Goal: Task Accomplishment & Management: Complete application form

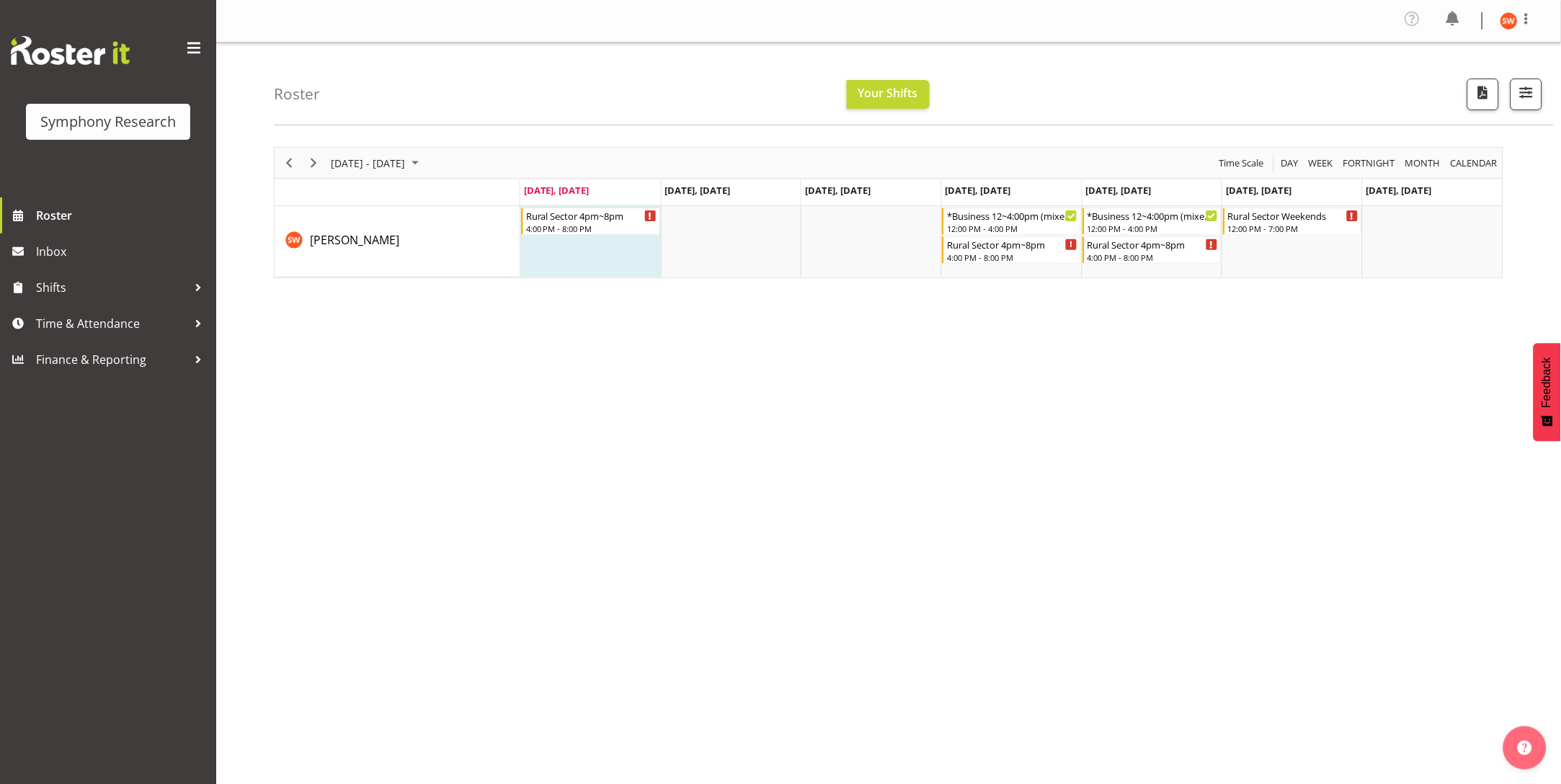
click at [274, 597] on div "[DATE] - [DATE] [DATE] Day Week Fortnight Month calendar Month Agenda Time Scal…" at bounding box center [918, 424] width 1288 height 576
click at [37, 332] on span "Time & Attendance" at bounding box center [111, 323] width 151 height 22
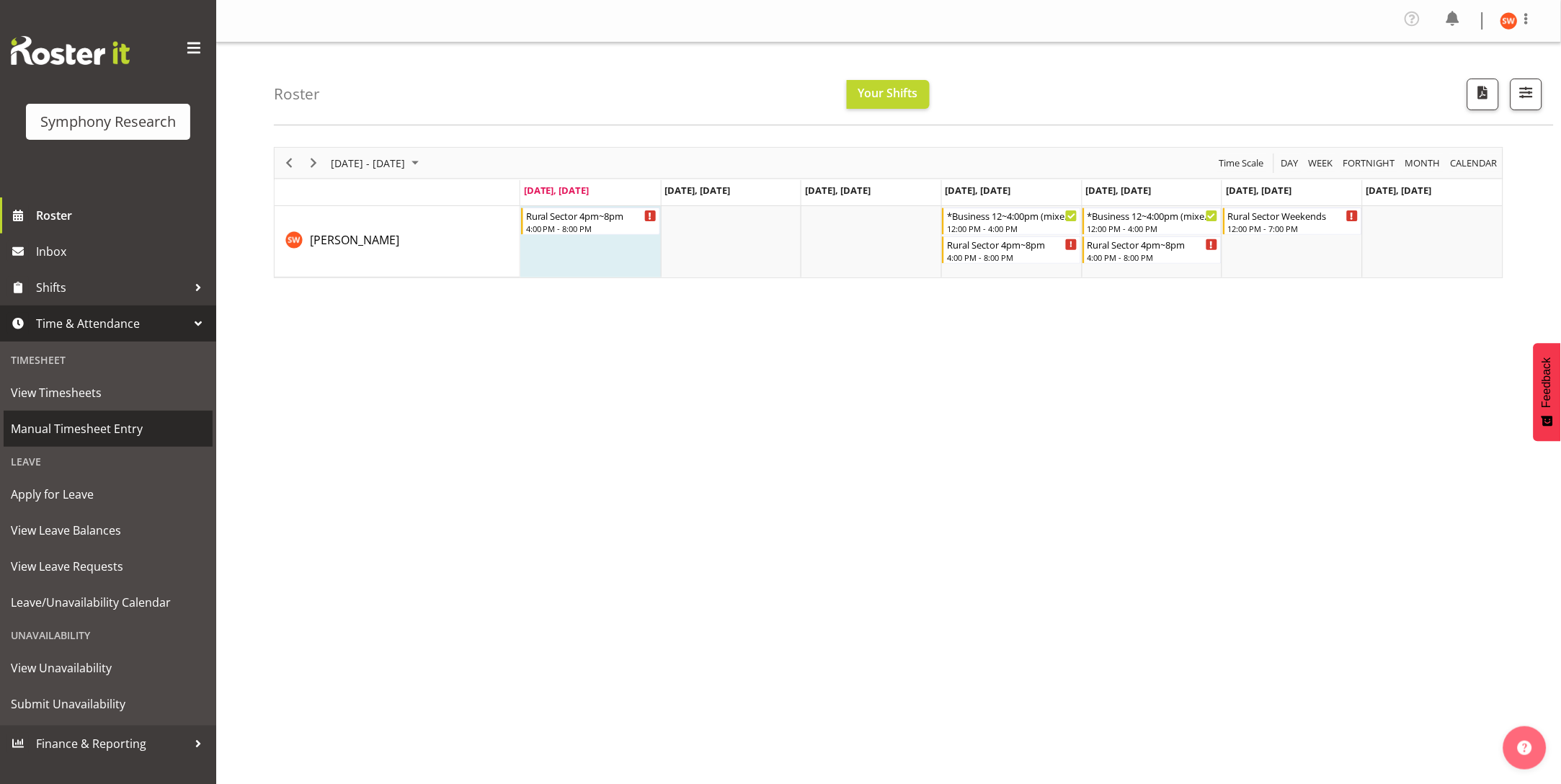
click at [47, 432] on span "Manual Timesheet Entry" at bounding box center [108, 428] width 195 height 22
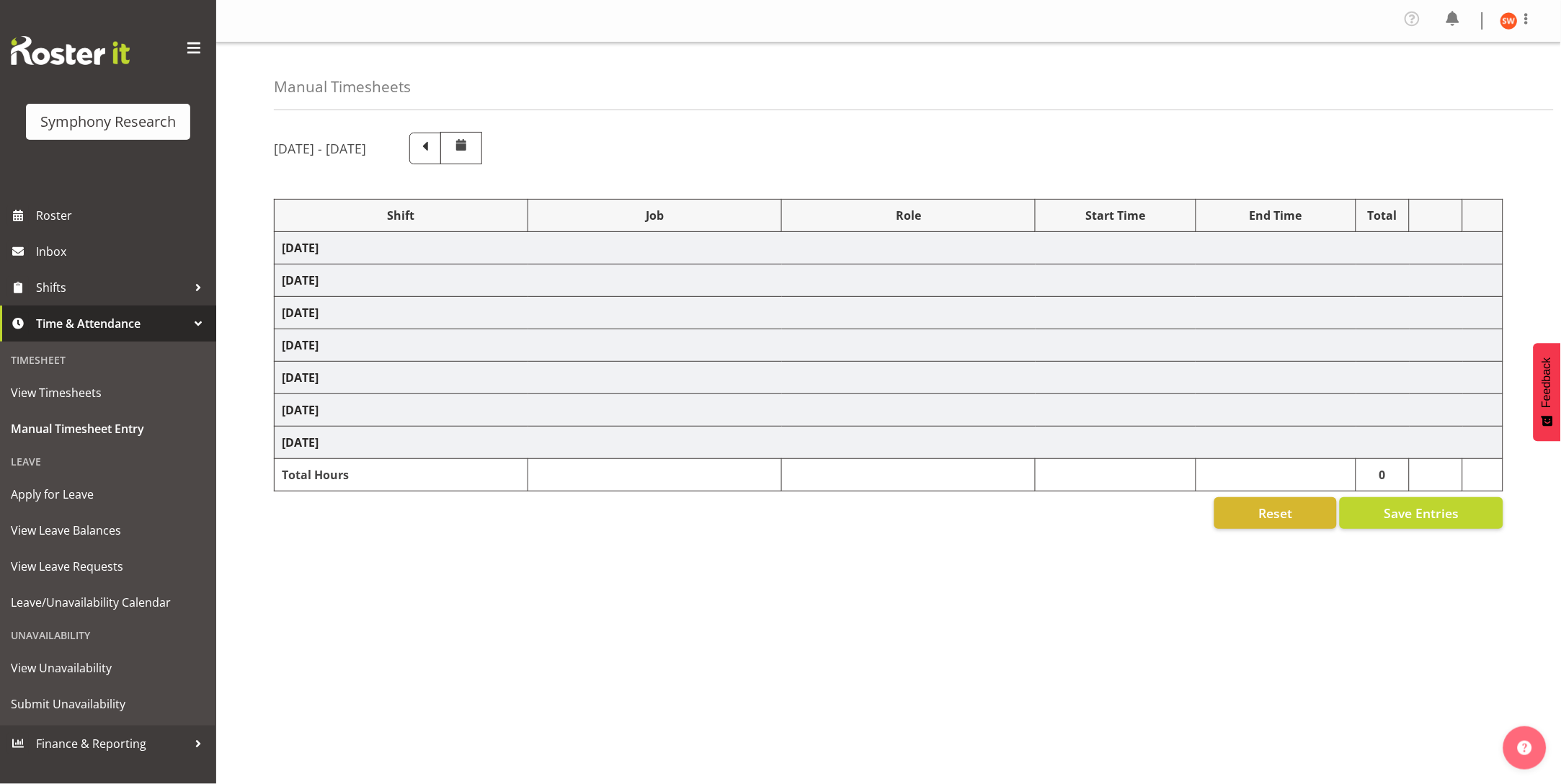
select select "81298"
select select "10587"
select select "47"
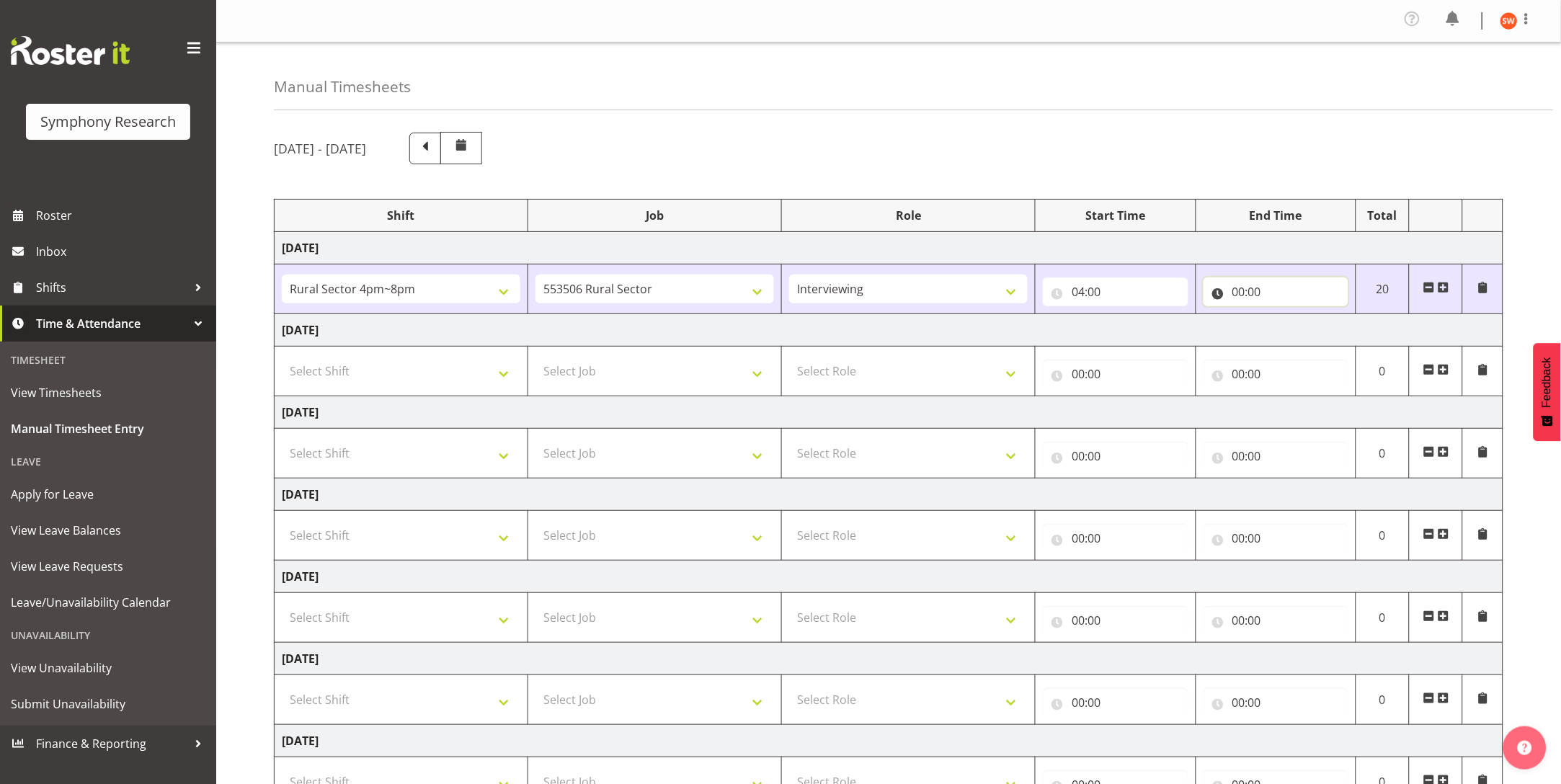
click at [1227, 295] on input "00:00" at bounding box center [1276, 291] width 145 height 29
click at [1304, 324] on select "00 01 02 03 04 05 06 07 08 09 10 11 12 13 14 15 16 17 18 19 20 21 22 23" at bounding box center [1302, 329] width 32 height 29
select select "9"
click at [1286, 315] on select "00 01 02 03 04 05 06 07 08 09 10 11 12 13 14 15 16 17 18 19 20 21 22 23" at bounding box center [1302, 329] width 32 height 29
type input "09:00"
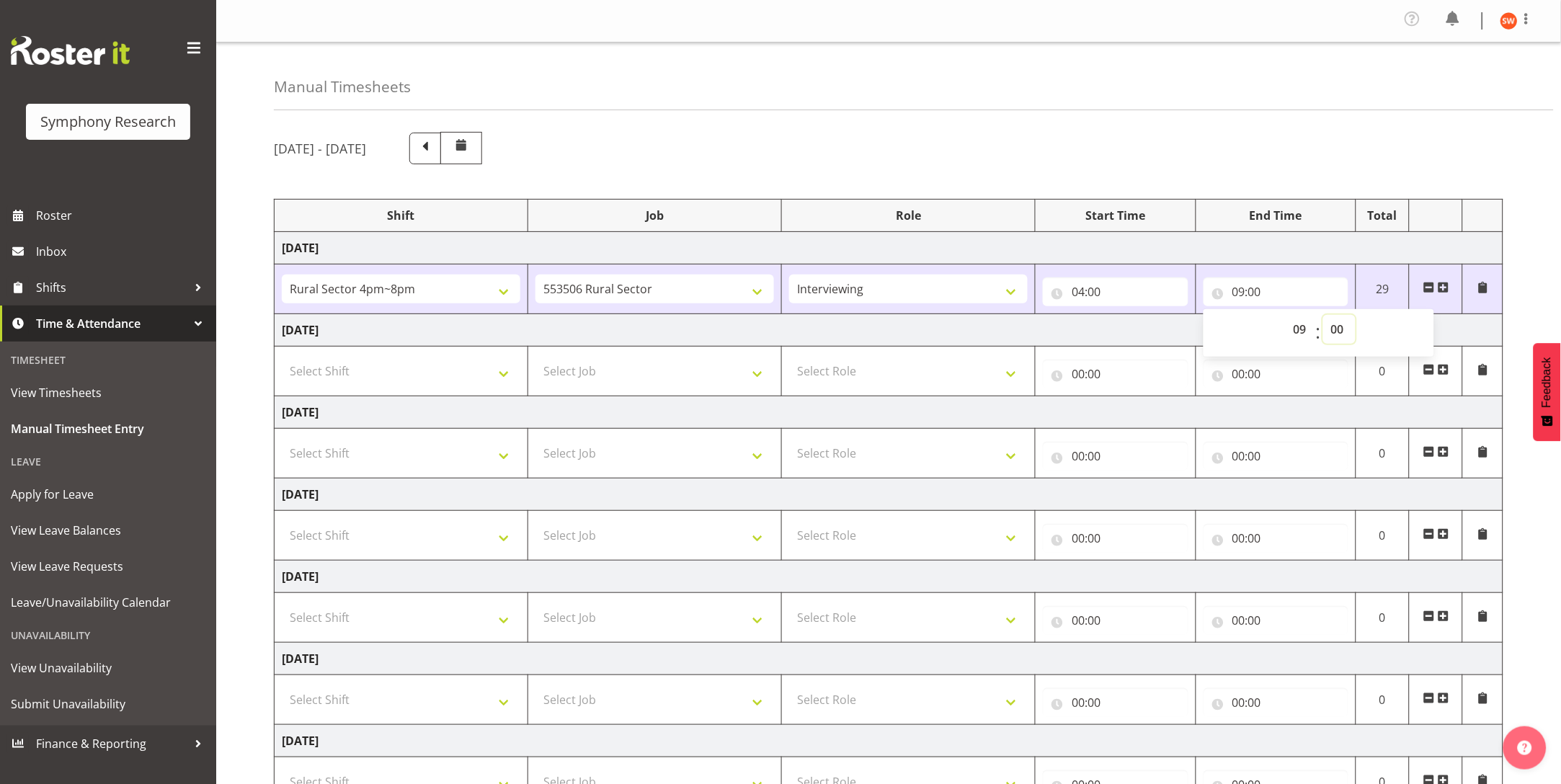
click at [1336, 333] on select "00 01 02 03 04 05 06 07 08 09 10 11 12 13 14 15 16 17 18 19 20 21 22 23 24 25 2…" at bounding box center [1339, 329] width 32 height 29
select select "2"
click at [1323, 315] on select "00 01 02 03 04 05 06 07 08 09 10 11 12 13 14 15 16 17 18 19 20 21 22 23 24 25 2…" at bounding box center [1339, 329] width 32 height 29
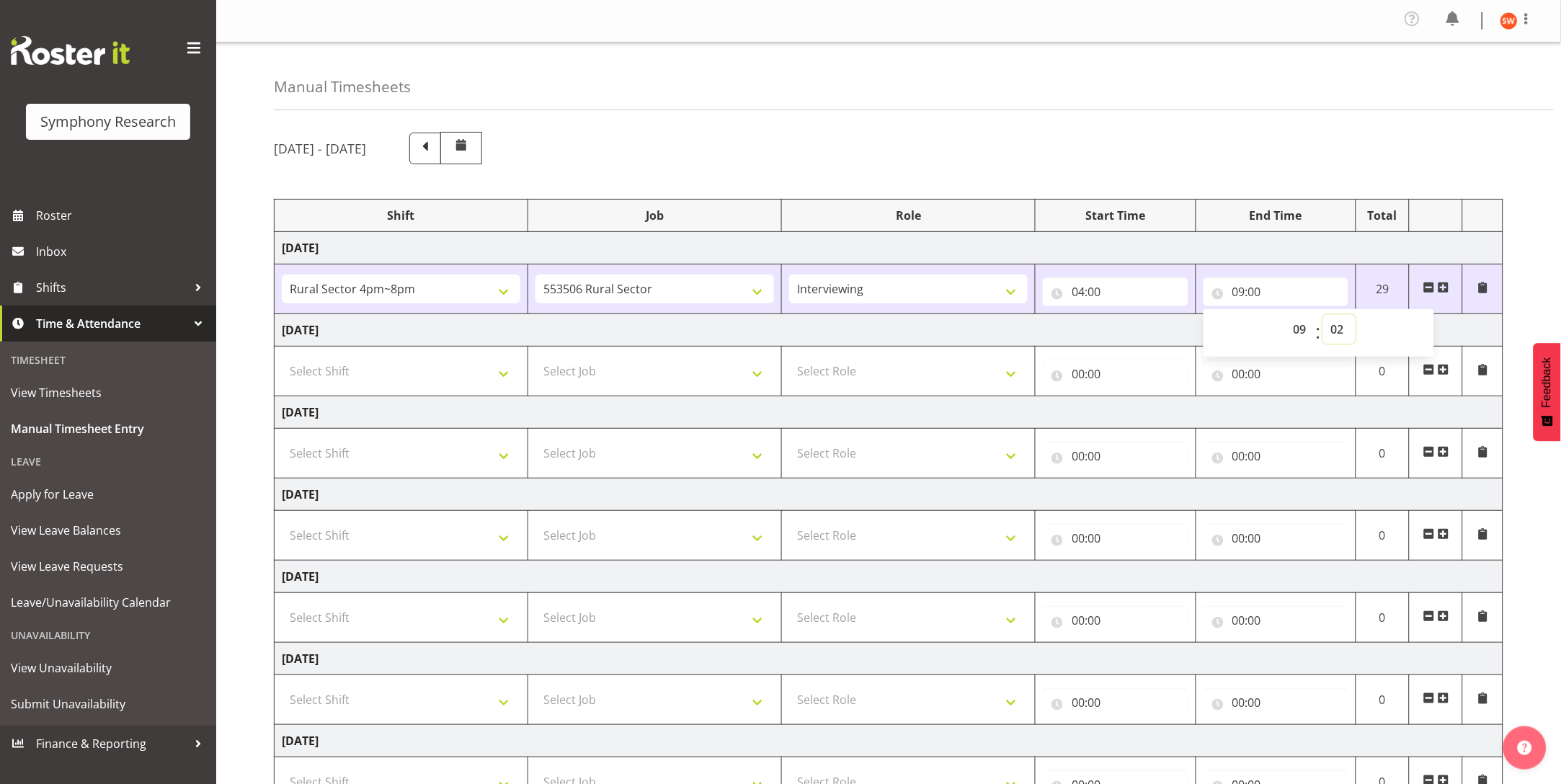
type input "09:02"
click at [1344, 333] on select "00 01 02 03 04 05 06 07 08 09 10 11 12 13 14 15 16 17 18 19 20 21 22 23 24 25 2…" at bounding box center [1339, 329] width 32 height 29
select select "3"
click at [1323, 315] on select "00 01 02 03 04 05 06 07 08 09 10 11 12 13 14 15 16 17 18 19 20 21 22 23 24 25 2…" at bounding box center [1339, 329] width 32 height 29
type input "09:03"
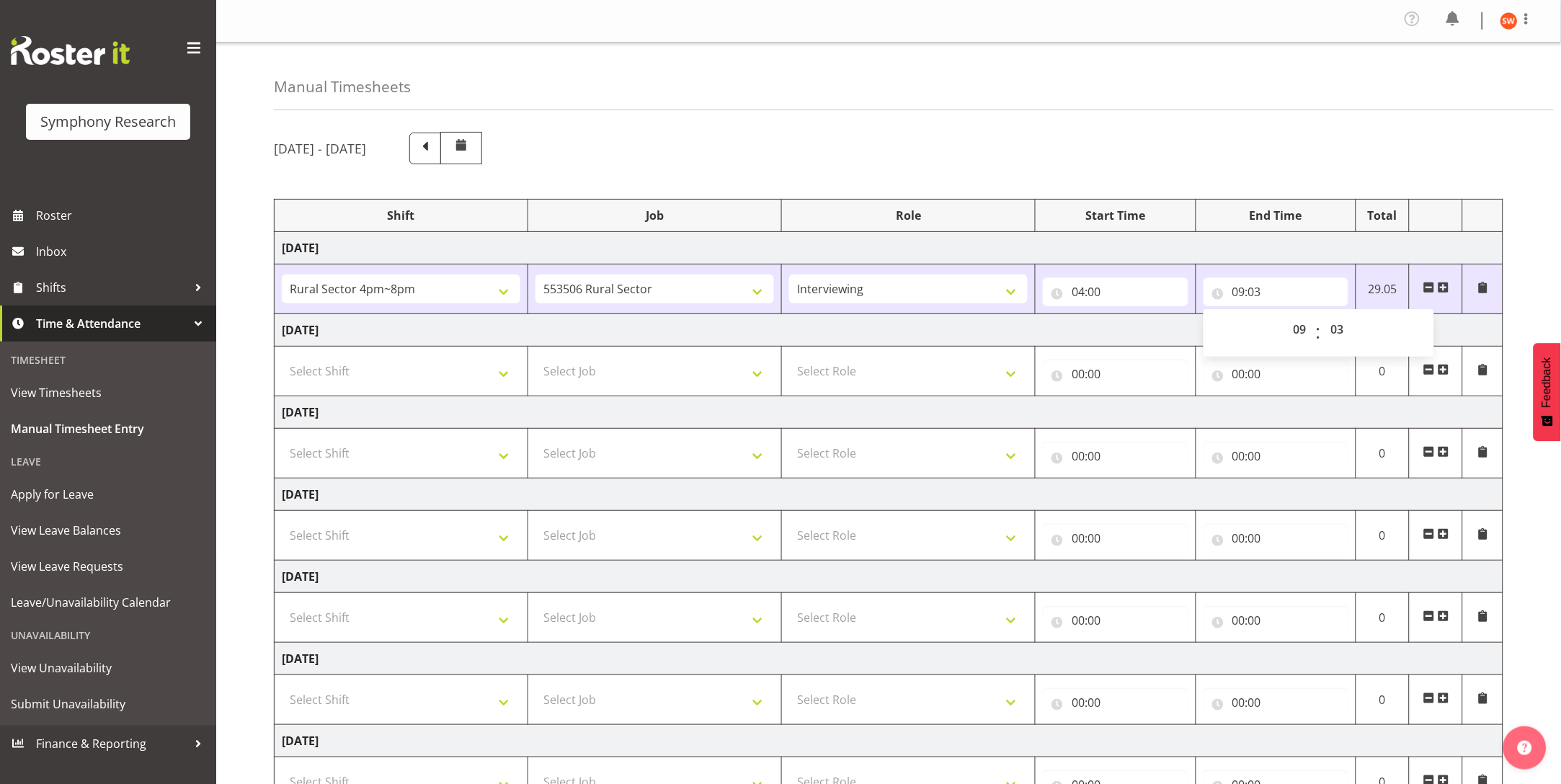
click at [1387, 142] on div "September 8th - September 14th 2025" at bounding box center [889, 148] width 1230 height 32
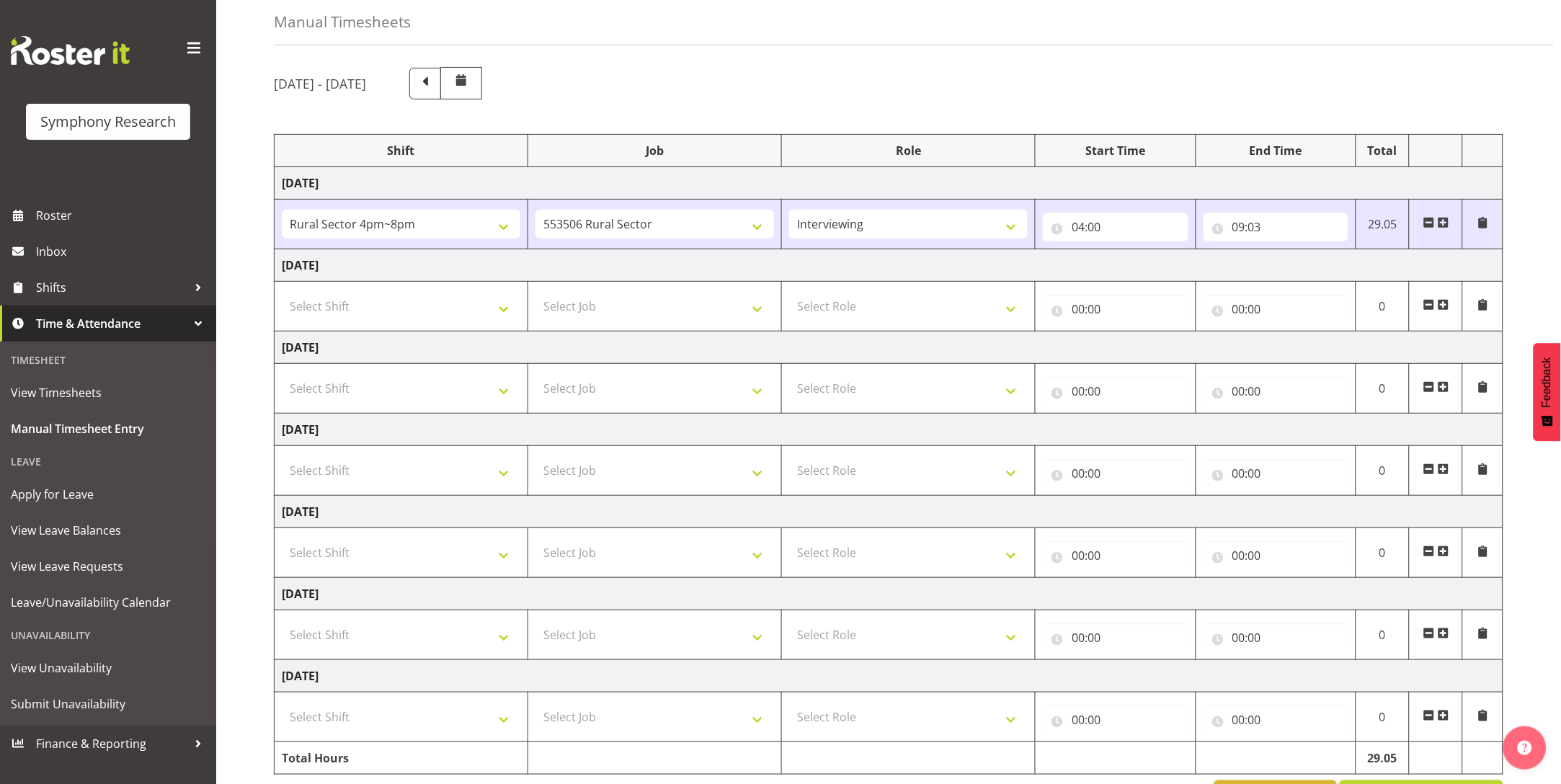
scroll to position [127, 0]
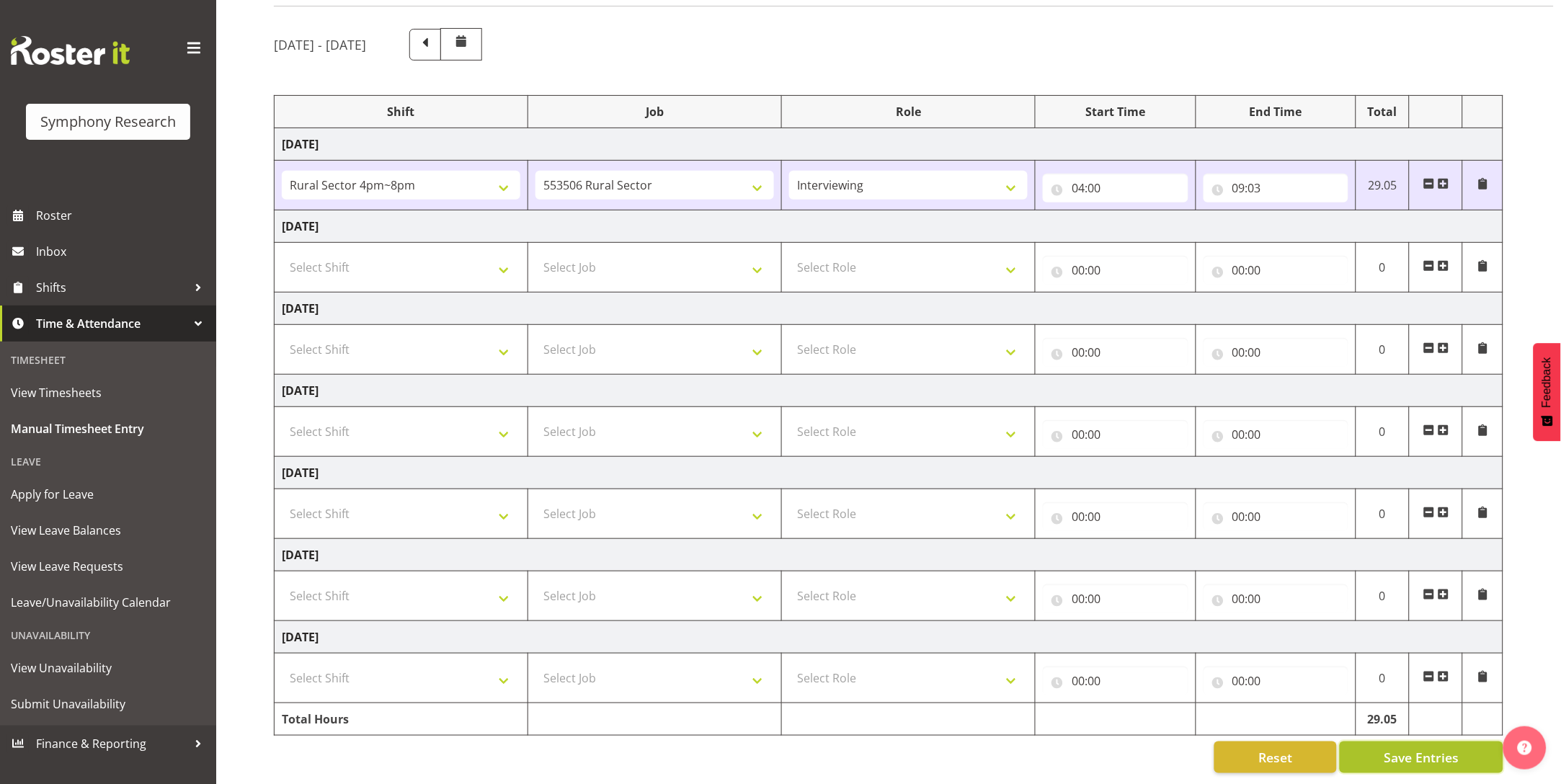
click at [1428, 747] on span "Save Entries" at bounding box center [1422, 757] width 75 height 19
click at [1442, 747] on span "Save Entries" at bounding box center [1422, 757] width 75 height 19
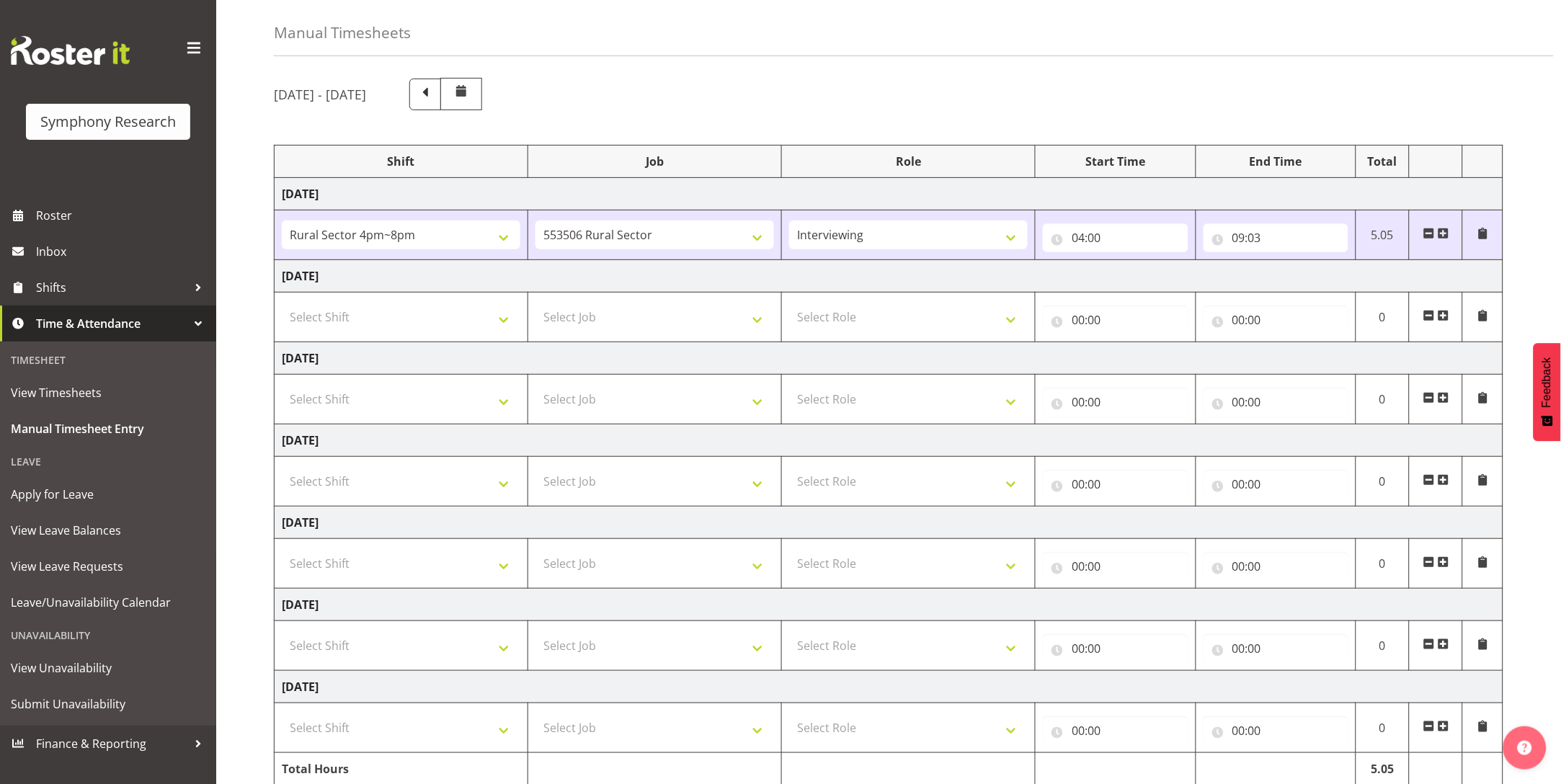
scroll to position [0, 0]
